Goal: Find specific page/section: Find specific page/section

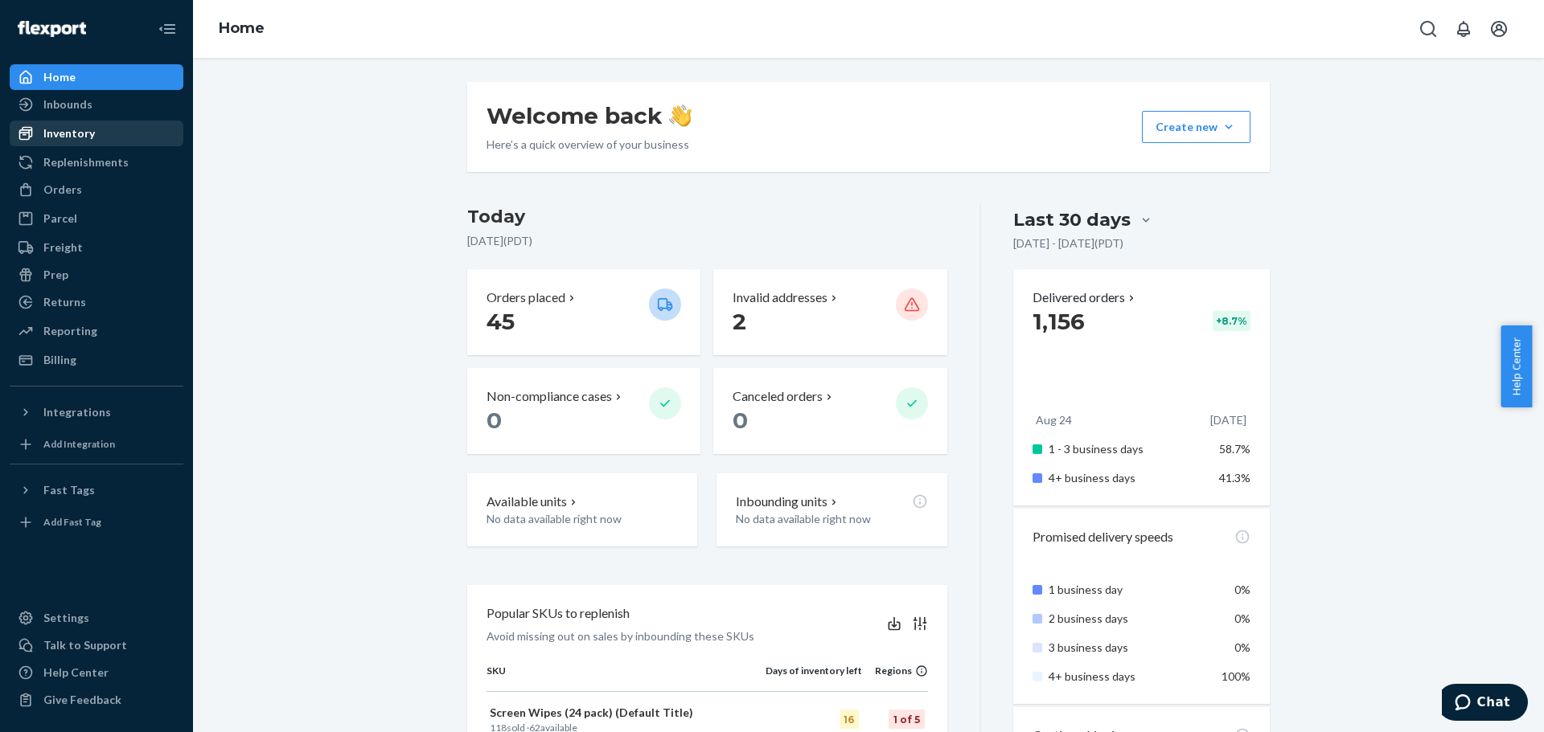
click at [72, 140] on div "Inventory" at bounding box center [68, 133] width 51 height 16
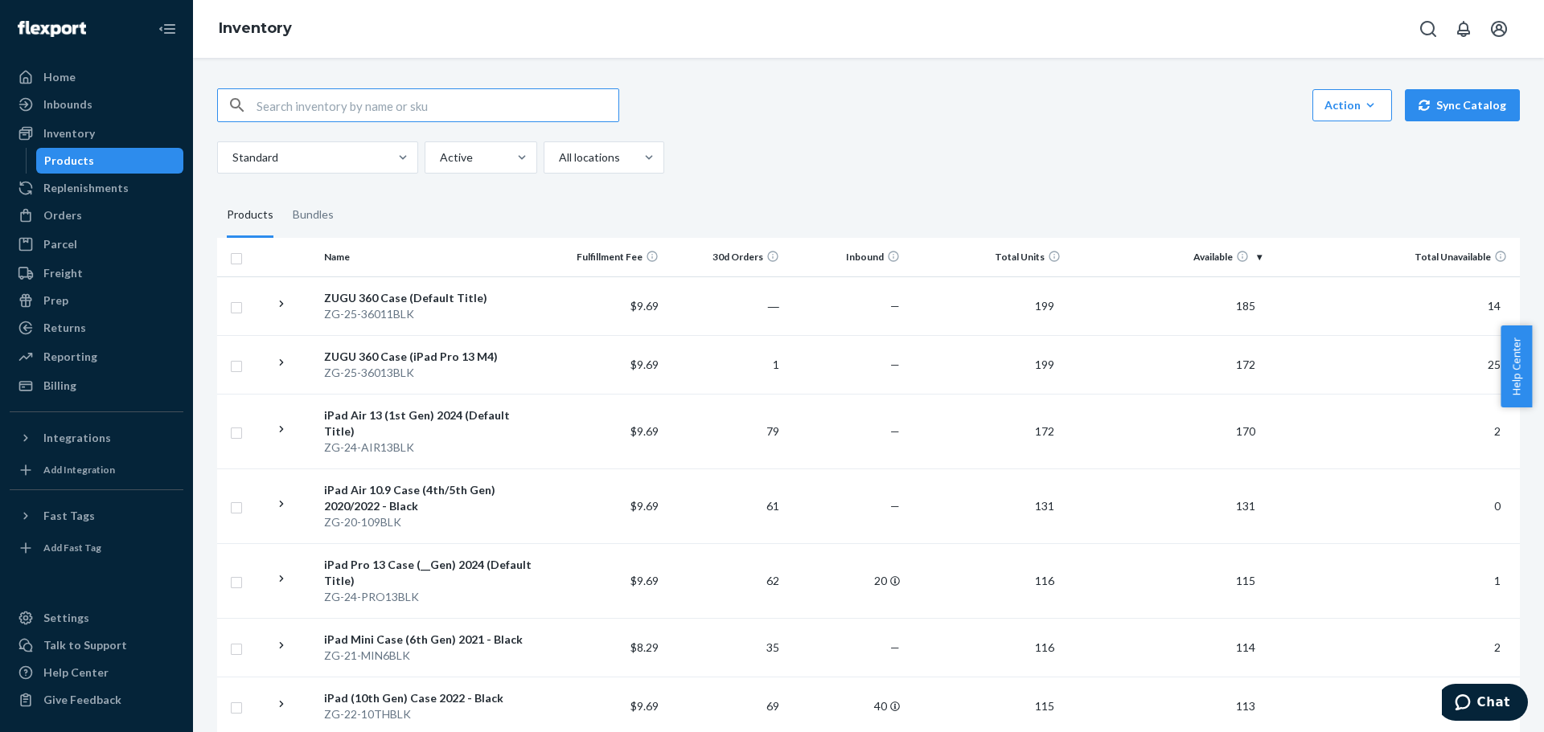
drag, startPoint x: 892, startPoint y: 160, endPoint x: 541, endPoint y: 160, distance: 351.3
click at [843, 160] on div "Standard Active All locations" at bounding box center [862, 157] width 1290 height 32
click at [511, 113] on input "text" at bounding box center [437, 105] width 362 height 32
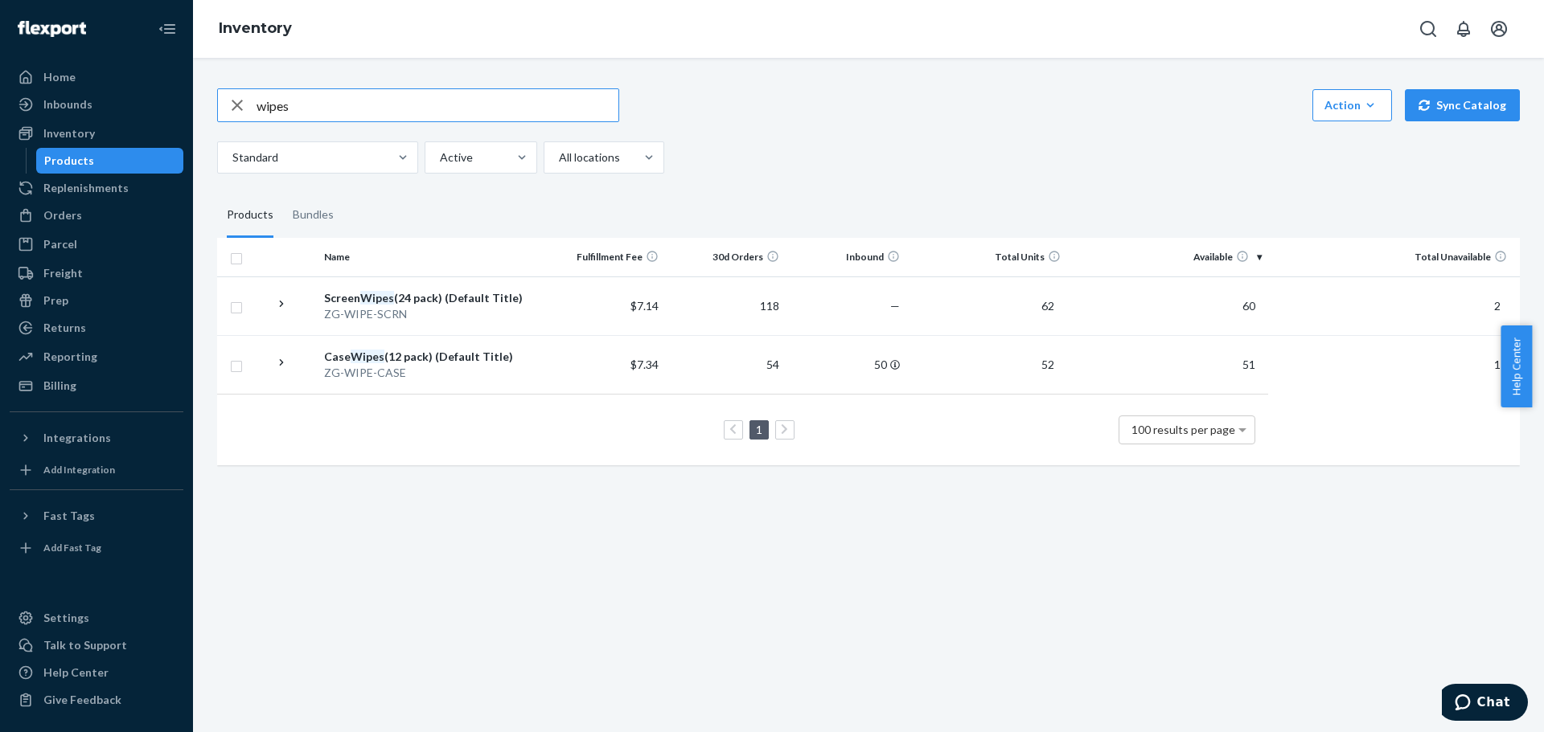
drag, startPoint x: 297, startPoint y: 109, endPoint x: 246, endPoint y: 110, distance: 50.7
click at [246, 110] on div "wipes" at bounding box center [418, 105] width 400 height 32
type input "360"
click at [495, 109] on input "360" at bounding box center [437, 105] width 362 height 32
